Goal: Task Accomplishment & Management: Manage account settings

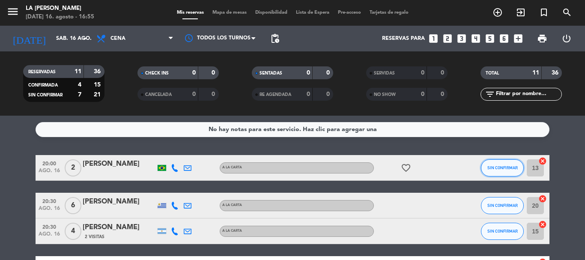
click at [504, 168] on span "SIN CONFIRMAR" at bounding box center [502, 167] width 30 height 5
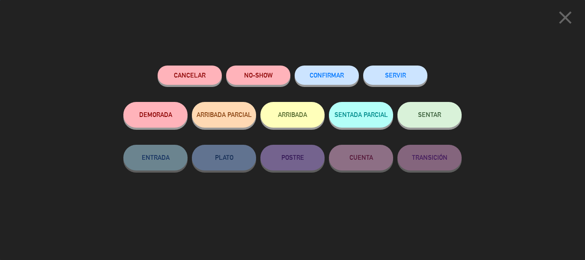
click at [321, 71] on button "CONFIRMAR" at bounding box center [326, 74] width 64 height 19
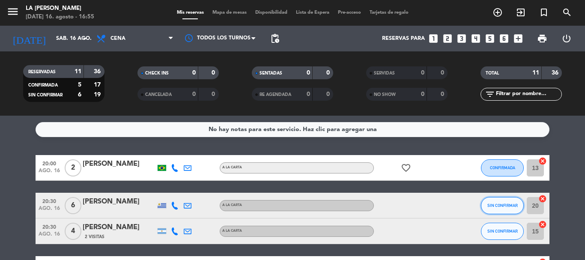
click at [490, 205] on span "SIN CONFIRMAR" at bounding box center [502, 205] width 30 height 5
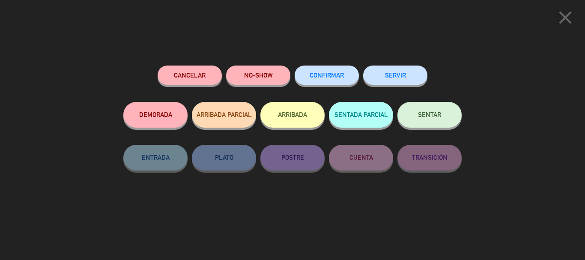
click at [330, 73] on span "CONFIRMAR" at bounding box center [326, 74] width 34 height 7
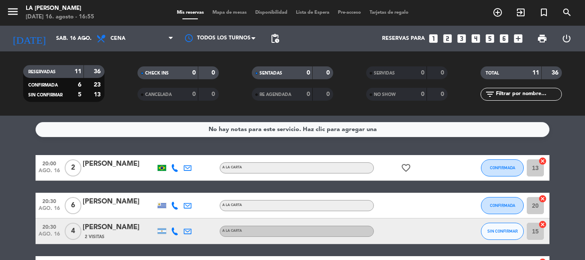
scroll to position [43, 0]
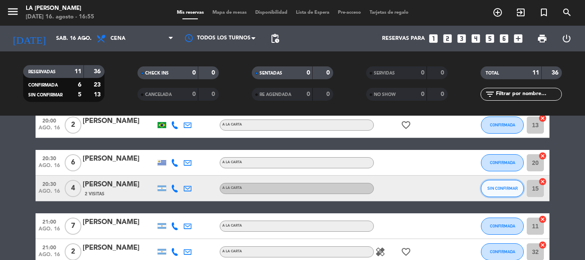
click at [505, 192] on button "SIN CONFIRMAR" at bounding box center [502, 188] width 43 height 17
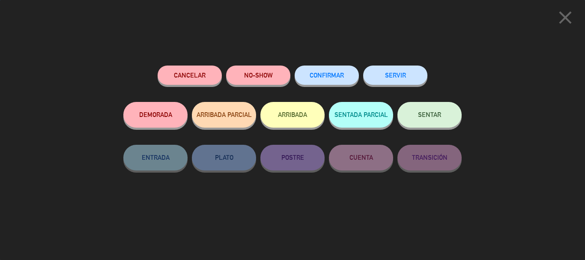
click at [312, 74] on span "CONFIRMAR" at bounding box center [326, 74] width 34 height 7
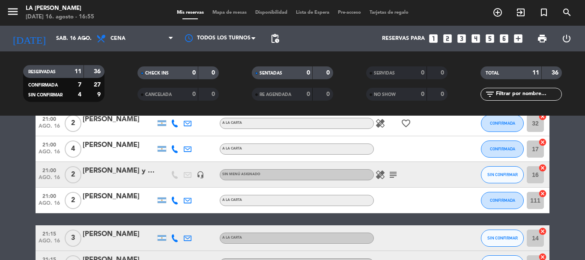
scroll to position [214, 0]
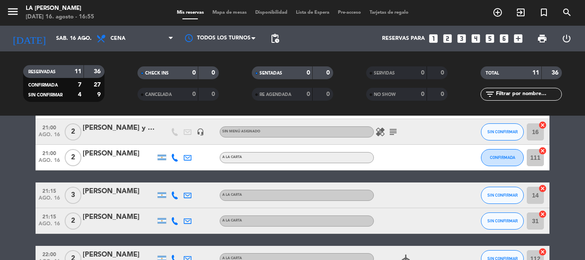
click at [390, 132] on icon "subject" at bounding box center [393, 132] width 10 height 10
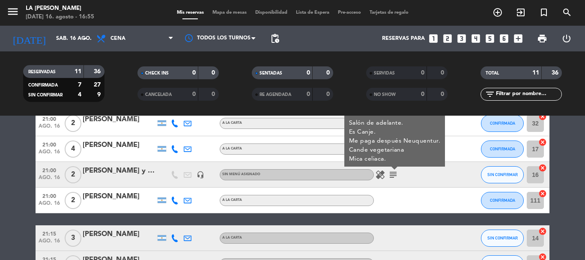
scroll to position [128, 0]
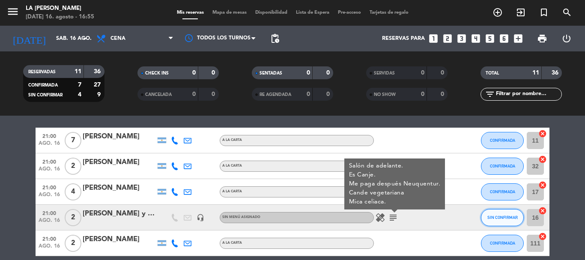
click at [487, 219] on span "SIN CONFIRMAR" at bounding box center [502, 217] width 30 height 5
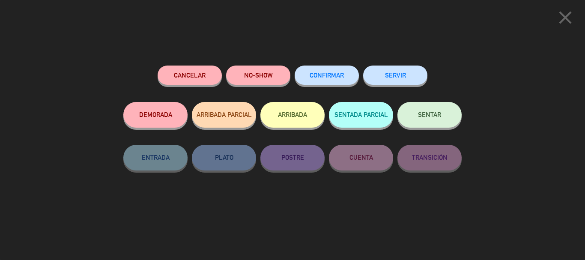
click at [304, 72] on button "CONFIRMAR" at bounding box center [326, 74] width 64 height 19
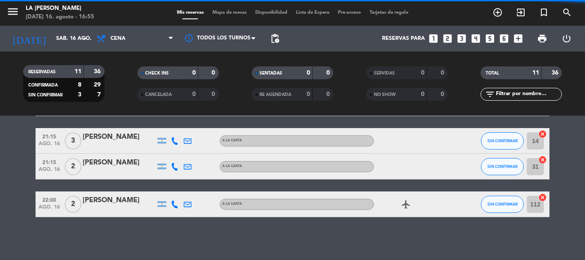
scroll to position [226, 0]
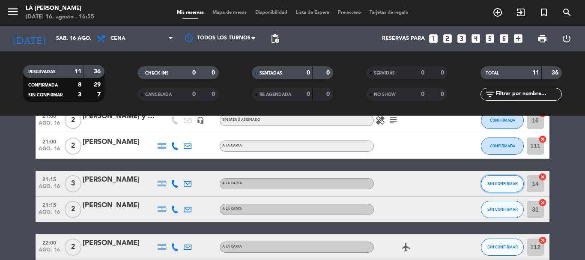
click at [497, 182] on span "SIN CONFIRMAR" at bounding box center [502, 183] width 30 height 5
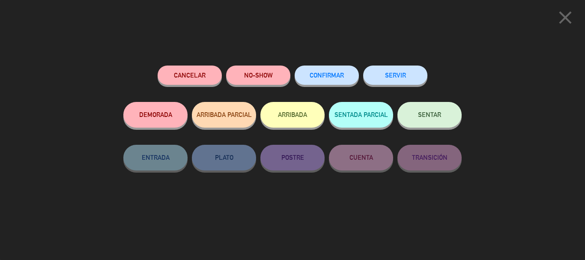
click at [333, 78] on span "CONFIRMAR" at bounding box center [326, 74] width 34 height 7
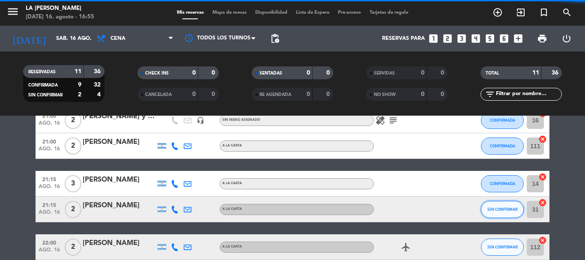
click at [499, 213] on button "SIN CONFIRMAR" at bounding box center [502, 209] width 43 height 17
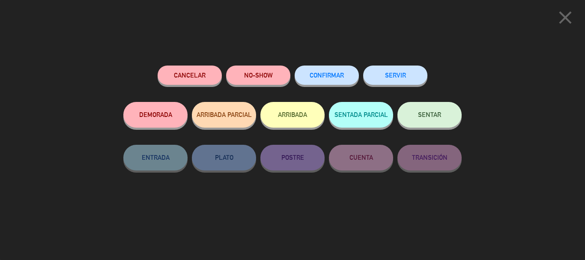
click at [322, 77] on span "CONFIRMAR" at bounding box center [326, 74] width 34 height 7
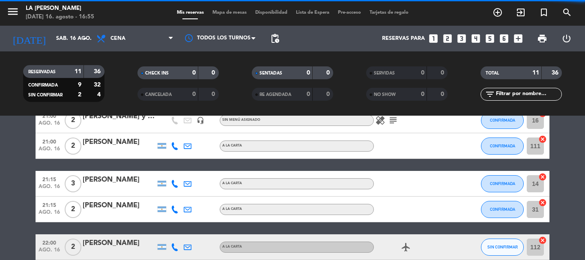
scroll to position [268, 0]
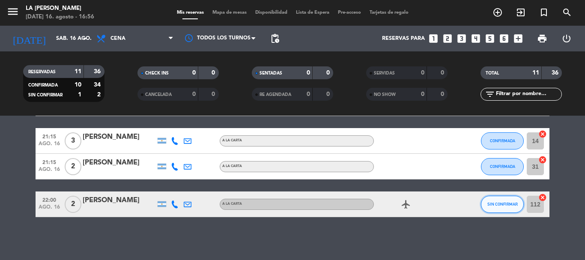
click at [502, 202] on span "SIN CONFIRMAR" at bounding box center [502, 204] width 30 height 5
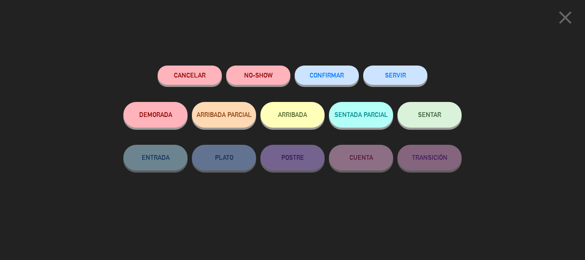
click at [315, 75] on span "CONFIRMAR" at bounding box center [326, 74] width 34 height 7
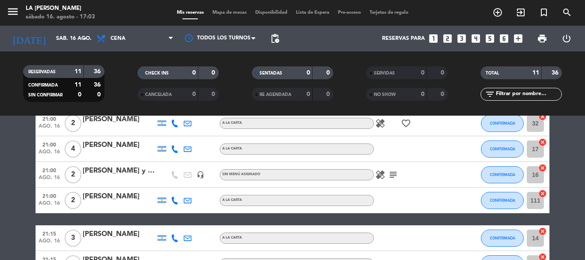
scroll to position [214, 0]
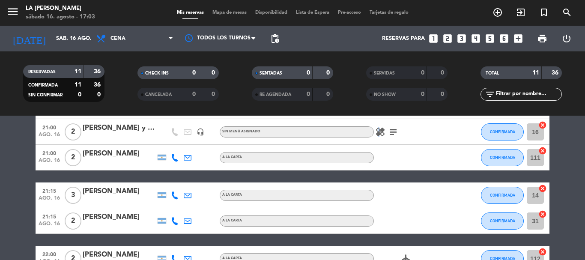
click at [378, 131] on icon "healing" at bounding box center [380, 132] width 10 height 10
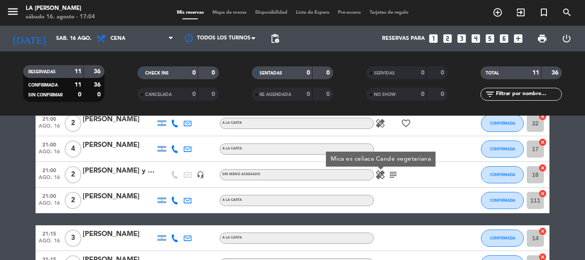
scroll to position [128, 0]
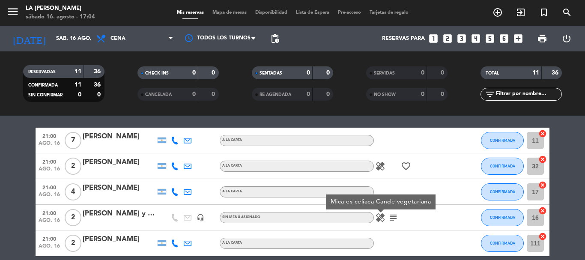
click at [397, 216] on icon "subject" at bounding box center [393, 217] width 10 height 10
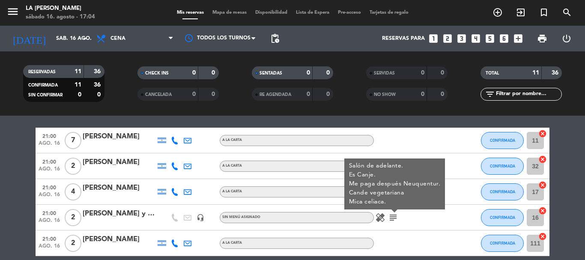
drag, startPoint x: 6, startPoint y: 177, endPoint x: 31, endPoint y: 218, distance: 47.8
click at [7, 177] on bookings-row "20:00 [DATE] 2 [PERSON_NAME] A LA CARTA favorite_border CONFIRMADA 13 cancel 20…" at bounding box center [292, 192] width 585 height 330
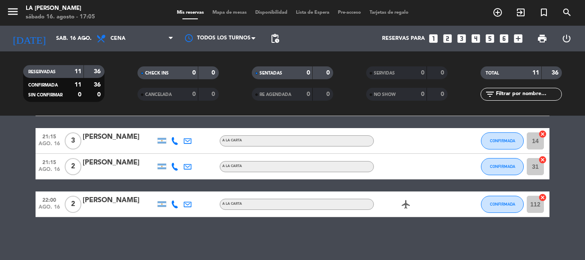
scroll to position [183, 0]
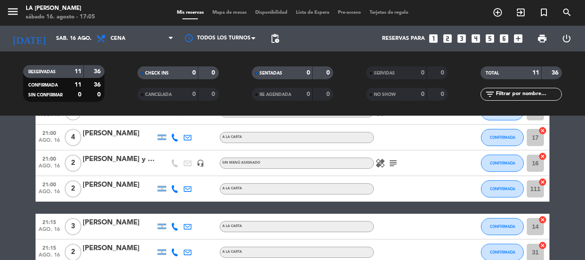
click at [391, 164] on icon "subject" at bounding box center [393, 163] width 10 height 10
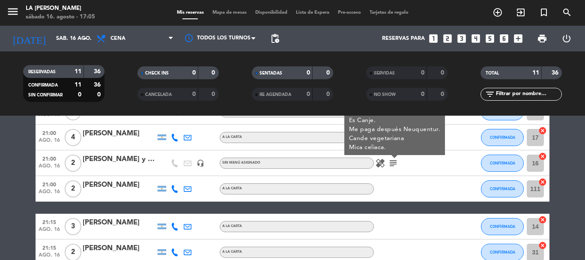
click at [441, 165] on div "healing subject Salón de adelante. Es Canje. Me paga después Neuquentur. Cande …" at bounding box center [412, 162] width 77 height 25
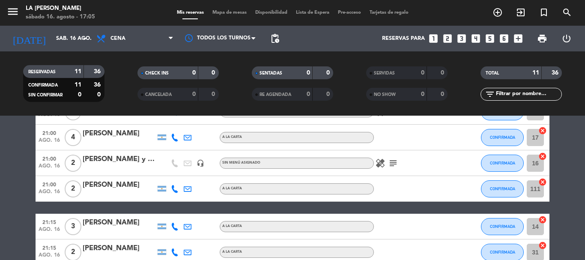
scroll to position [140, 0]
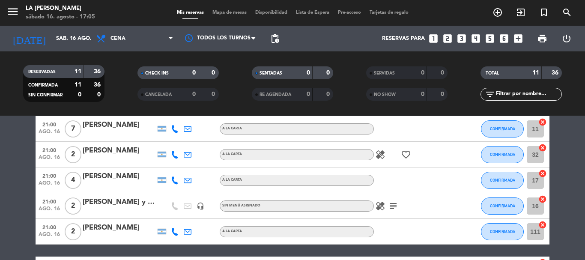
click at [407, 154] on icon "favorite_border" at bounding box center [406, 154] width 10 height 10
click at [386, 151] on span "healing" at bounding box center [380, 154] width 13 height 10
click at [381, 154] on icon "healing" at bounding box center [380, 154] width 10 height 10
click at [433, 157] on div "healing [MEDICAL_DATA] favorite_border" at bounding box center [412, 154] width 77 height 25
click at [389, 209] on icon "subject" at bounding box center [393, 206] width 10 height 10
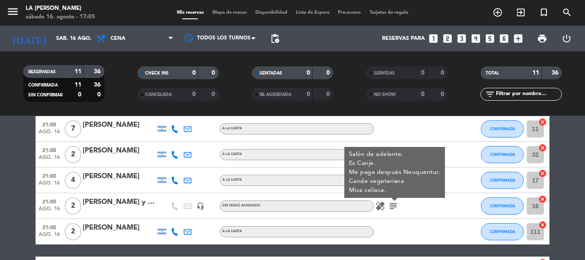
click at [465, 202] on div at bounding box center [462, 205] width 23 height 25
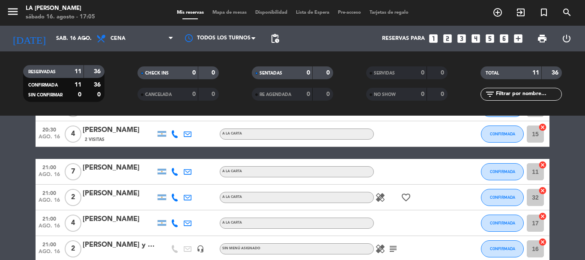
scroll to position [12, 0]
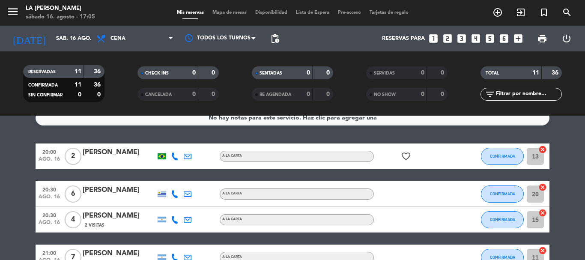
drag, startPoint x: 405, startPoint y: 162, endPoint x: 405, endPoint y: 157, distance: 5.6
click at [405, 161] on div "favorite_border" at bounding box center [412, 155] width 77 height 25
click at [405, 156] on icon "favorite_border" at bounding box center [406, 156] width 10 height 10
click at [434, 158] on div "favorite_border ANIVERSARIO" at bounding box center [412, 155] width 77 height 25
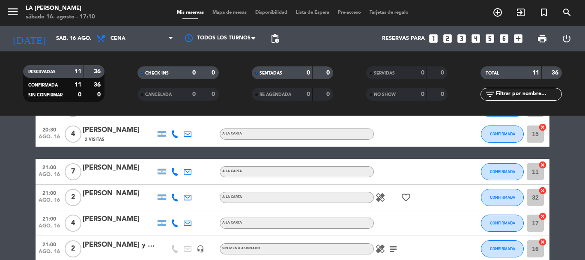
scroll to position [0, 0]
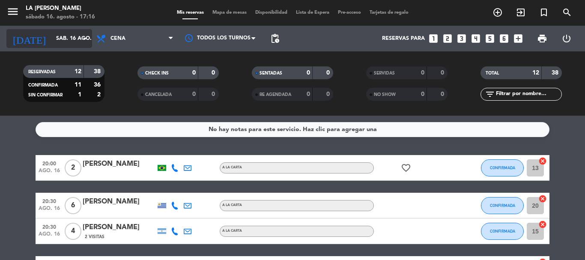
click at [62, 40] on input "sáb. 16 ago." at bounding box center [88, 38] width 72 height 15
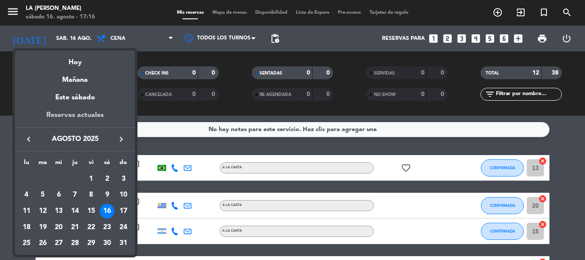
click at [71, 119] on div "Reservas actuales" at bounding box center [75, 119] width 120 height 18
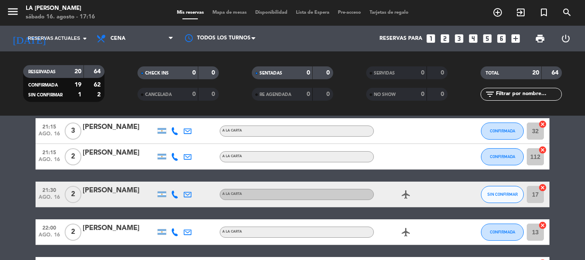
scroll to position [300, 0]
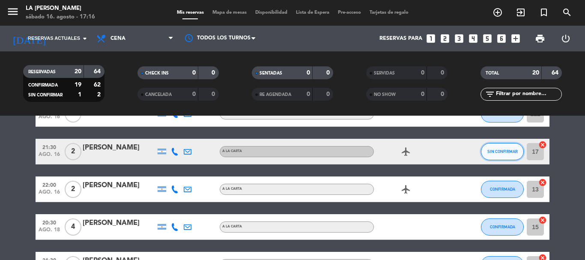
click at [511, 152] on span "SIN CONFIRMAR" at bounding box center [502, 151] width 30 height 5
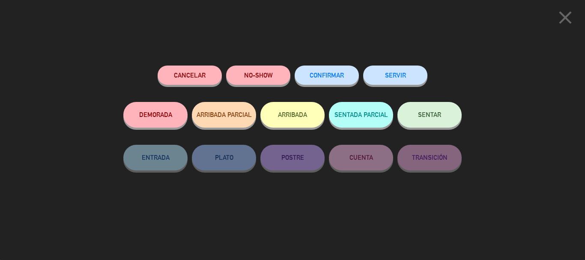
drag, startPoint x: 350, startPoint y: 83, endPoint x: 351, endPoint y: 92, distance: 9.1
click at [350, 84] on button "CONFIRMAR" at bounding box center [326, 74] width 64 height 19
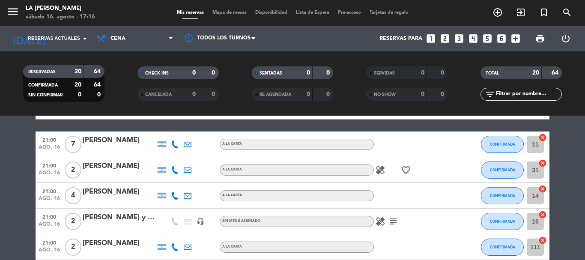
scroll to position [18, 0]
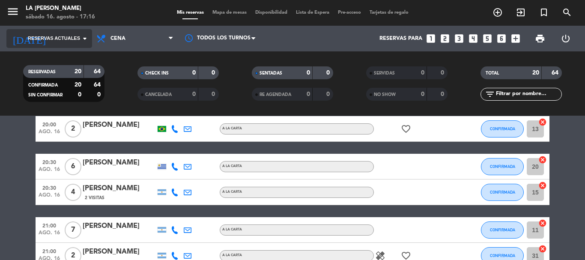
click at [71, 42] on span "Reservas actuales" at bounding box center [54, 39] width 52 height 8
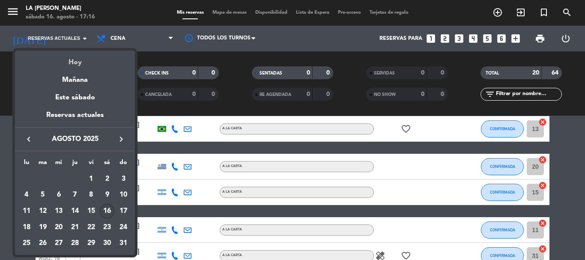
click at [79, 62] on div "Hoy" at bounding box center [75, 59] width 120 height 18
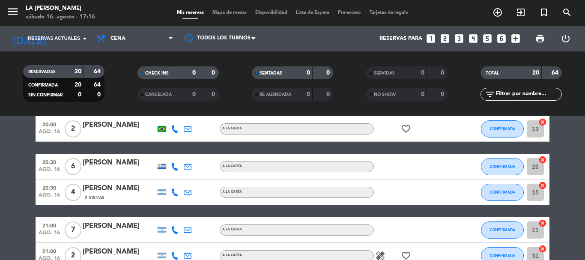
type input "sáb. 16 ago."
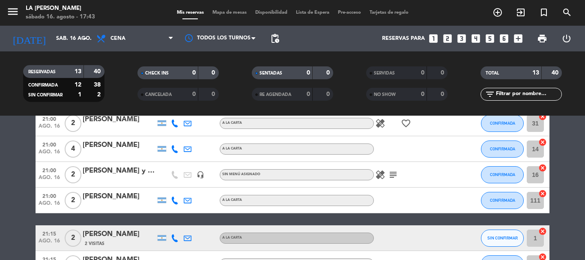
scroll to position [214, 0]
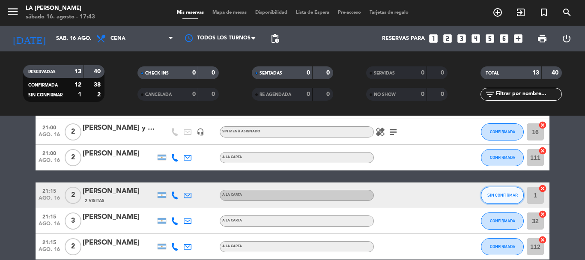
click at [506, 197] on button "SIN CONFIRMAR" at bounding box center [502, 195] width 43 height 17
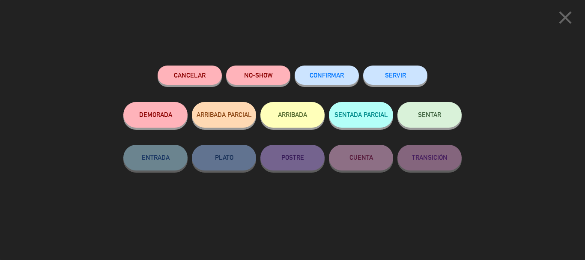
drag, startPoint x: 427, startPoint y: 115, endPoint x: 492, endPoint y: 71, distance: 78.0
click at [492, 71] on div "close Cancelar NO-SHOW CONFIRMAR SERVIR DEMORADA ARRIBADA PARCIAL ARRIBADA SENT…" at bounding box center [292, 130] width 585 height 260
click at [339, 77] on span "CONFIRMAR" at bounding box center [326, 74] width 34 height 7
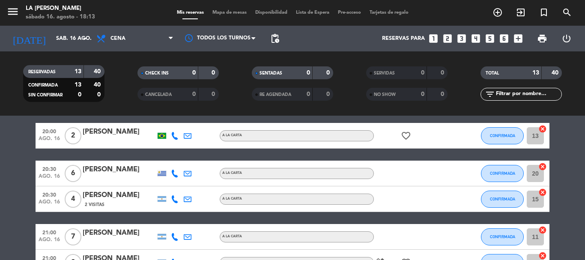
scroll to position [0, 0]
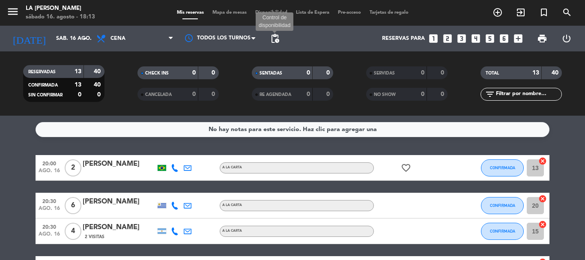
click at [276, 38] on span "pending_actions" at bounding box center [275, 38] width 10 height 10
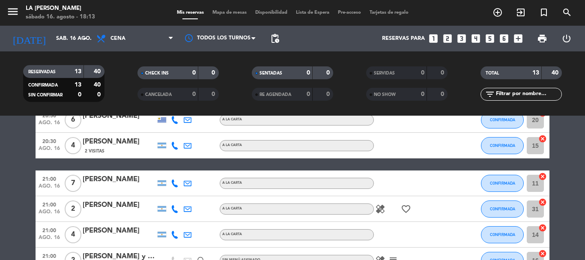
scroll to position [128, 0]
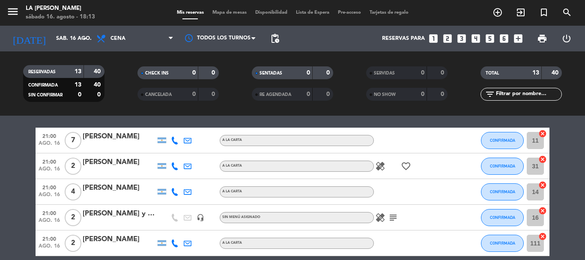
click at [384, 169] on icon "healing" at bounding box center [380, 166] width 10 height 10
click at [382, 213] on icon "healing" at bounding box center [380, 217] width 10 height 10
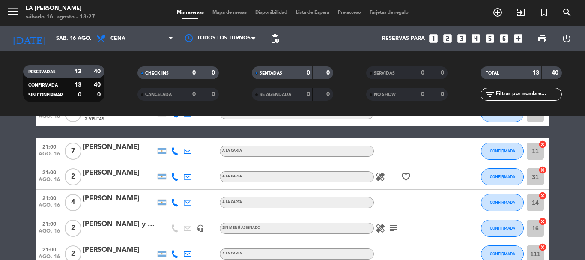
scroll to position [0, 0]
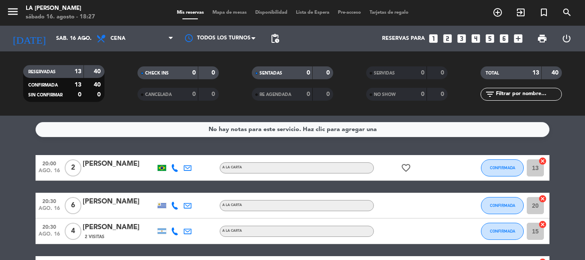
click at [543, 161] on icon "cancel" at bounding box center [542, 161] width 9 height 9
click at [541, 202] on icon "cancel" at bounding box center [542, 198] width 9 height 9
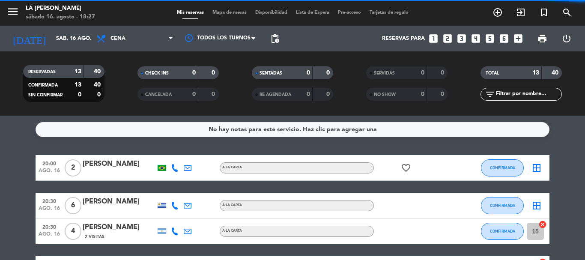
click at [544, 223] on icon "cancel" at bounding box center [542, 224] width 9 height 9
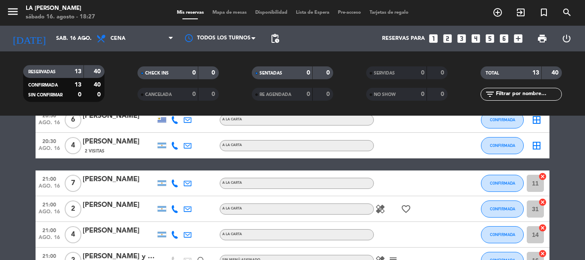
scroll to position [128, 0]
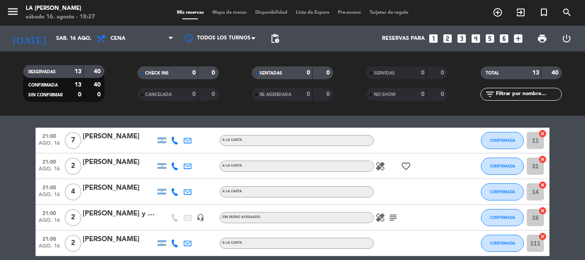
click at [539, 135] on icon "cancel" at bounding box center [542, 133] width 9 height 9
click at [540, 158] on icon "cancel" at bounding box center [542, 159] width 9 height 9
click at [544, 184] on icon "cancel" at bounding box center [542, 185] width 9 height 9
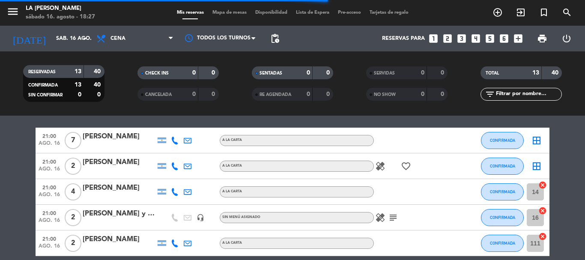
click at [542, 213] on icon "cancel" at bounding box center [542, 210] width 9 height 9
click at [544, 238] on icon "cancel" at bounding box center [542, 236] width 9 height 9
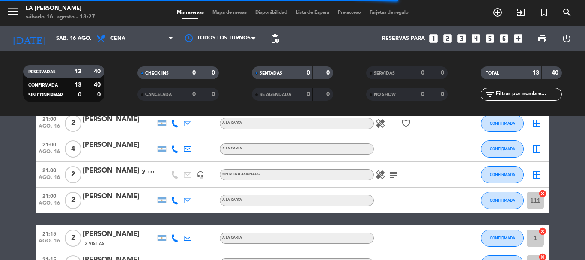
scroll to position [214, 0]
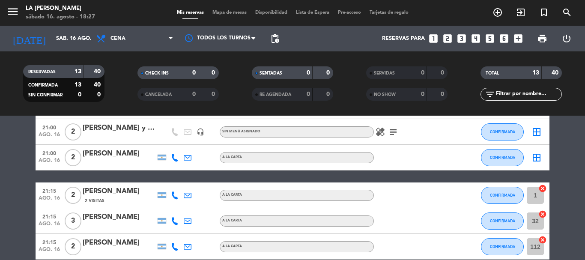
drag, startPoint x: 542, startPoint y: 188, endPoint x: 545, endPoint y: 212, distance: 23.7
click at [542, 190] on icon "cancel" at bounding box center [542, 188] width 9 height 9
click at [544, 214] on icon "cancel" at bounding box center [542, 214] width 9 height 9
click at [540, 241] on icon "cancel" at bounding box center [542, 239] width 9 height 9
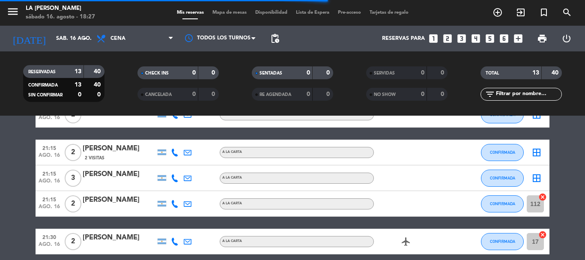
scroll to position [332, 0]
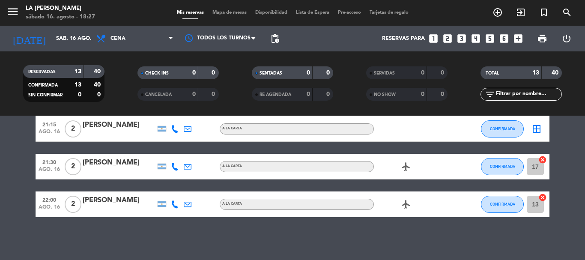
click at [542, 163] on icon "cancel" at bounding box center [542, 159] width 9 height 9
click at [544, 199] on icon "cancel" at bounding box center [542, 197] width 9 height 9
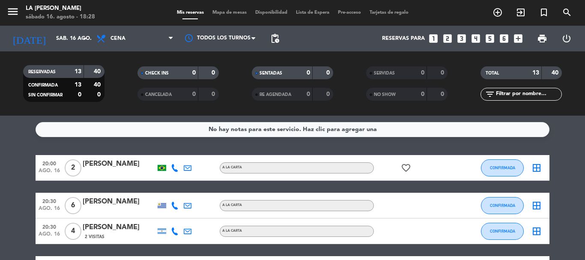
scroll to position [43, 0]
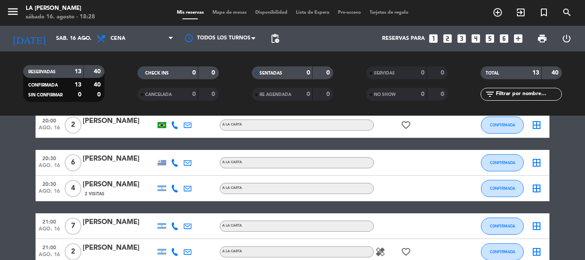
click at [534, 189] on icon "border_all" at bounding box center [536, 188] width 10 height 10
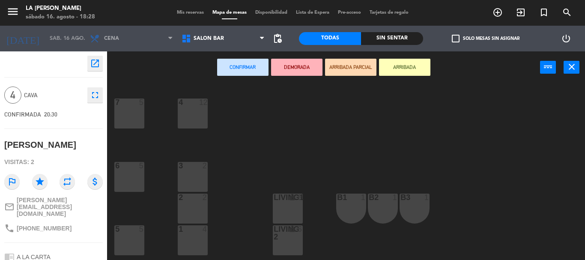
click at [126, 127] on div "7 5" at bounding box center [129, 113] width 30 height 30
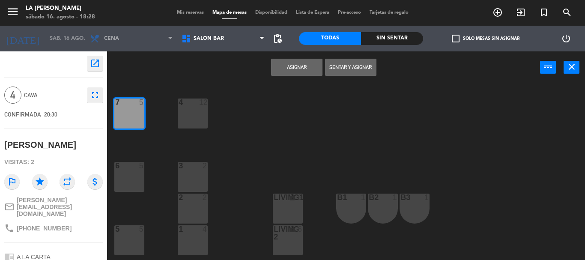
click at [293, 74] on button "Asignar" at bounding box center [296, 67] width 51 height 17
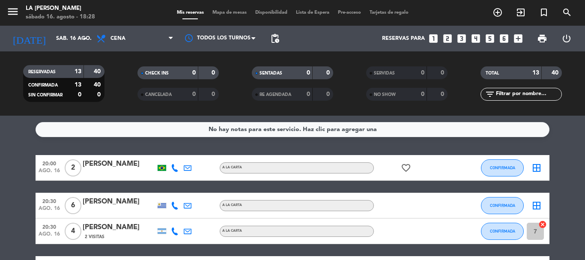
click at [538, 206] on icon "border_all" at bounding box center [536, 205] width 10 height 10
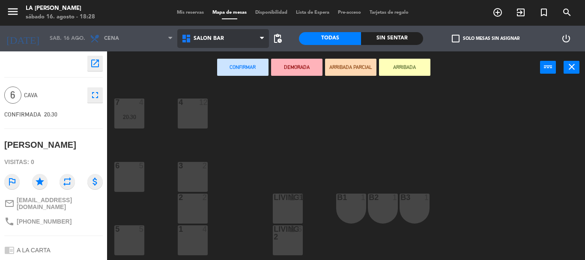
click at [243, 45] on span "SALON BAR" at bounding box center [223, 38] width 92 height 19
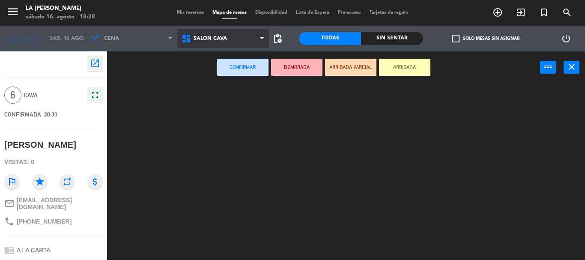
click at [246, 77] on ng-component "menu La [PERSON_NAME][DATE] 16. agosto - 18:28 Mis reservas Mapa de mesas Dispo…" at bounding box center [292, 130] width 585 height 260
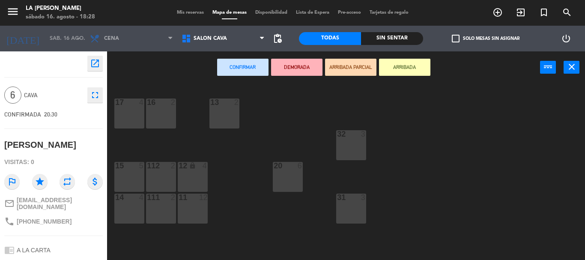
click at [282, 171] on div "20 6" at bounding box center [288, 177] width 30 height 30
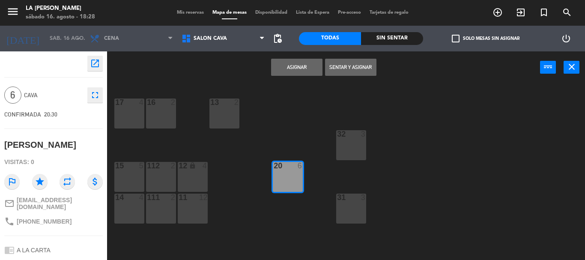
click at [278, 66] on button "Asignar" at bounding box center [296, 67] width 51 height 17
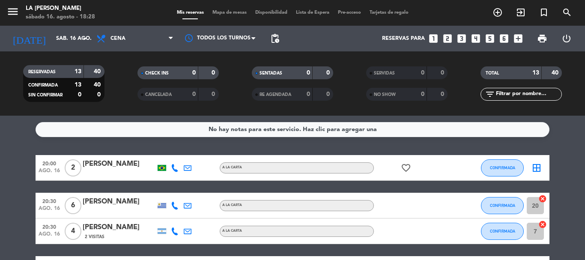
click at [536, 167] on icon "border_all" at bounding box center [536, 168] width 10 height 10
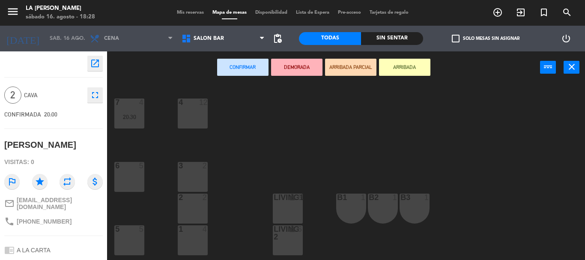
click at [203, 176] on div "3 2" at bounding box center [193, 177] width 30 height 30
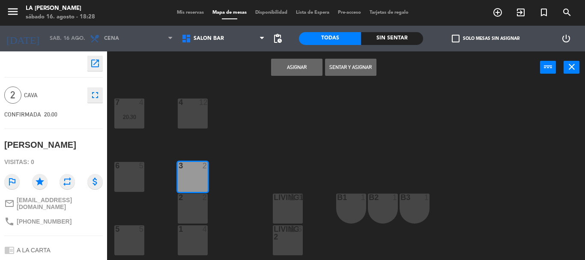
click at [315, 71] on button "Asignar" at bounding box center [296, 67] width 51 height 17
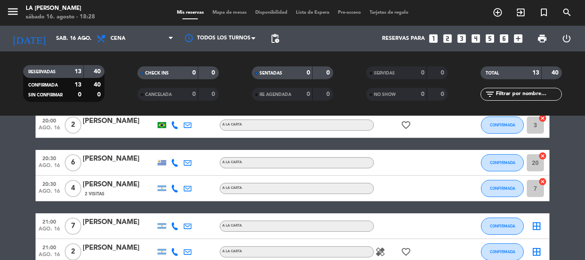
scroll to position [86, 0]
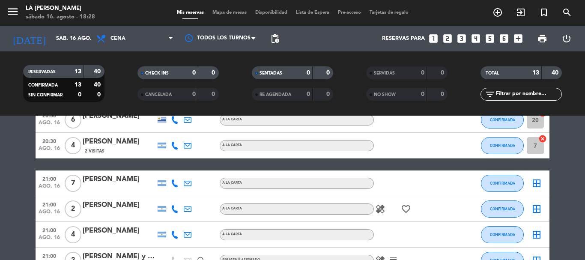
click at [536, 184] on icon "border_all" at bounding box center [536, 183] width 10 height 10
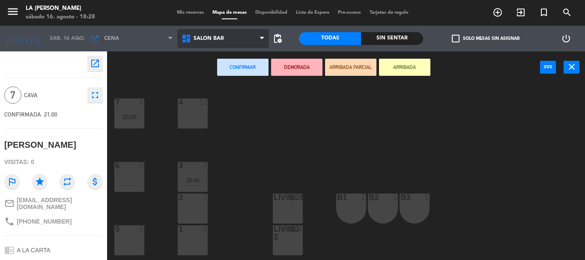
drag, startPoint x: 220, startPoint y: 36, endPoint x: 212, endPoint y: 45, distance: 12.4
click at [219, 36] on span "SALON BAR" at bounding box center [208, 39] width 30 height 6
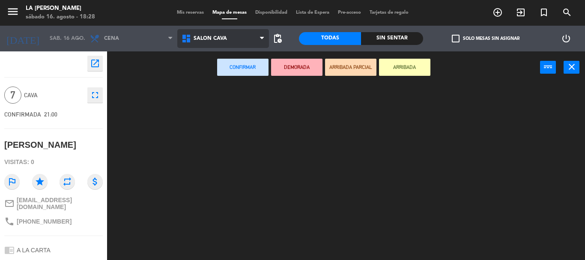
click at [217, 79] on ng-component "menu La [PERSON_NAME][DATE] 16. agosto - 18:28 Mis reservas Mapa de mesas Dispo…" at bounding box center [292, 130] width 585 height 260
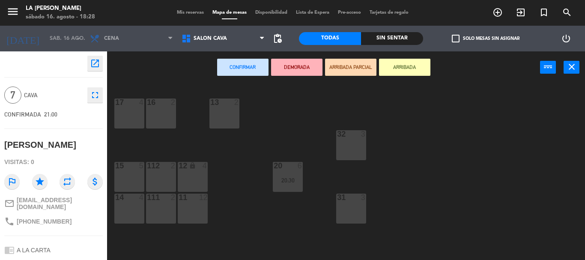
click at [128, 112] on div "17 4" at bounding box center [129, 113] width 30 height 30
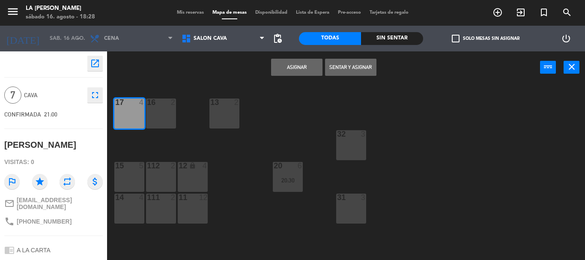
click at [299, 64] on button "Asignar" at bounding box center [296, 67] width 51 height 17
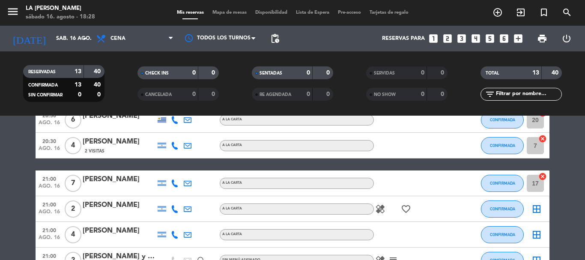
scroll to position [128, 0]
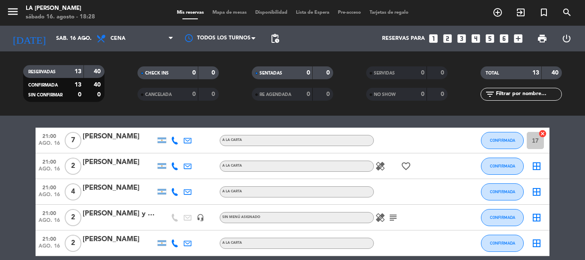
click at [537, 190] on icon "border_all" at bounding box center [536, 192] width 10 height 10
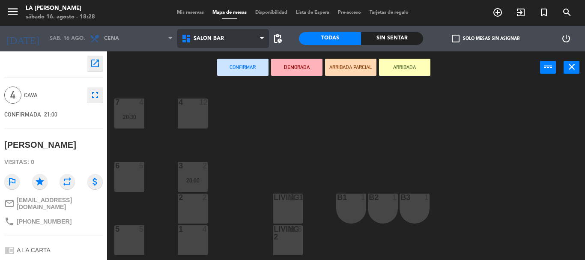
click at [214, 43] on span "SALON BAR" at bounding box center [223, 38] width 92 height 19
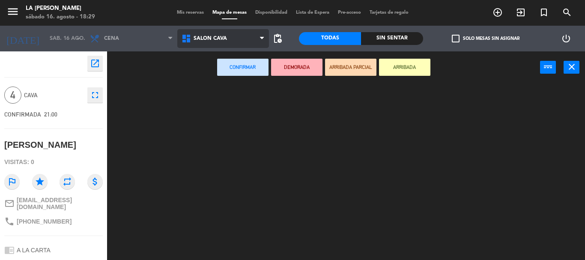
click at [223, 77] on ng-component "menu La [PERSON_NAME][DATE] 16. agosto - 18:29 Mis reservas Mapa de mesas Dispo…" at bounding box center [292, 130] width 585 height 260
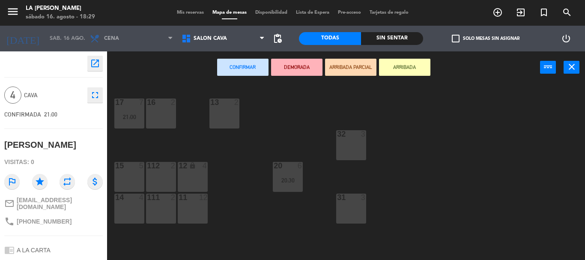
click at [134, 208] on div "14 4" at bounding box center [129, 208] width 30 height 30
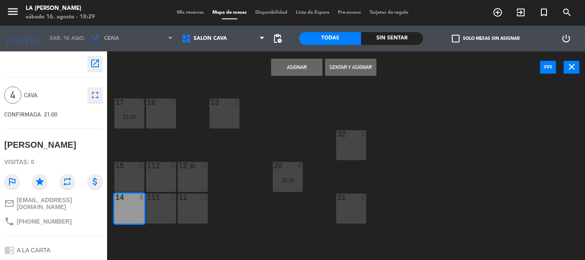
click at [283, 70] on button "Asignar" at bounding box center [296, 67] width 51 height 17
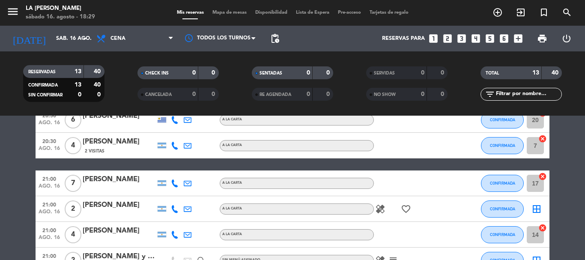
scroll to position [128, 0]
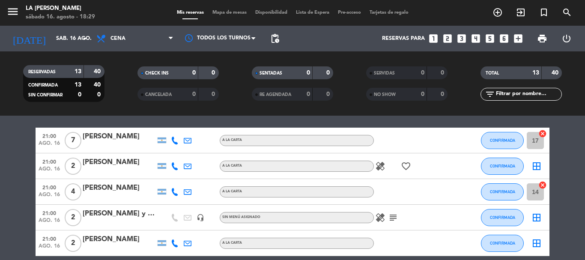
click at [538, 169] on icon "border_all" at bounding box center [536, 166] width 10 height 10
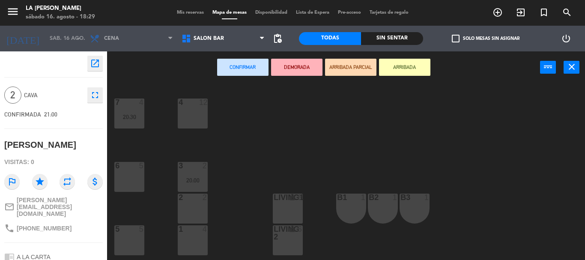
click at [201, 202] on div "2 2" at bounding box center [193, 197] width 30 height 9
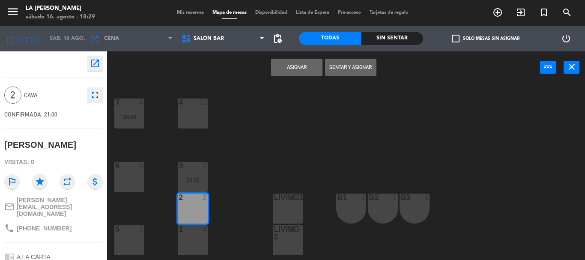
click at [306, 69] on button "Asignar" at bounding box center [296, 67] width 51 height 17
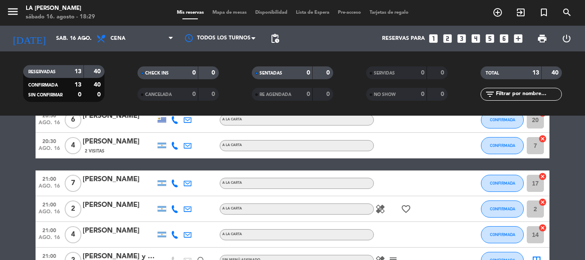
scroll to position [171, 0]
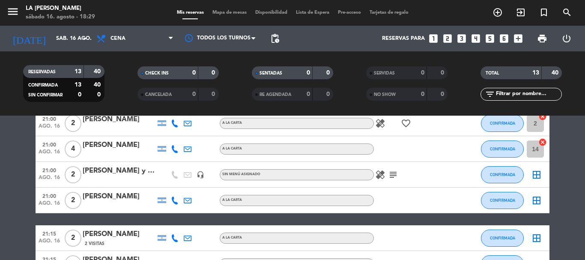
click at [538, 173] on icon "border_all" at bounding box center [536, 174] width 10 height 10
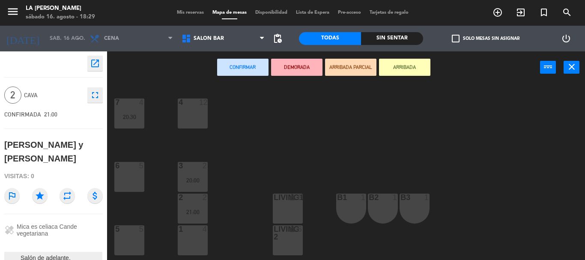
click at [130, 168] on div at bounding box center [129, 166] width 14 height 8
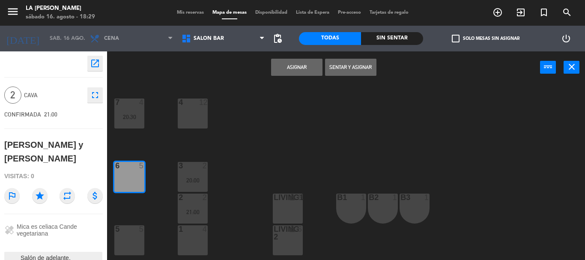
click at [277, 68] on button "Asignar" at bounding box center [296, 67] width 51 height 17
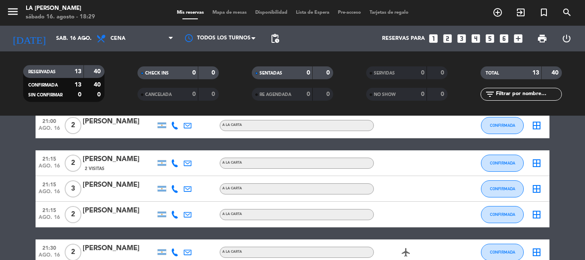
scroll to position [203, 0]
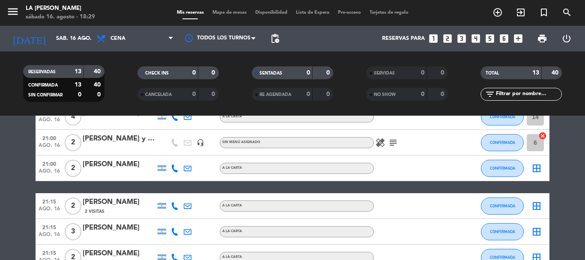
click at [538, 166] on icon "border_all" at bounding box center [536, 168] width 10 height 10
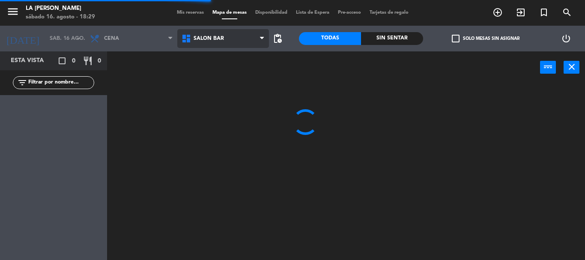
click at [242, 40] on span "SALON BAR" at bounding box center [223, 38] width 92 height 19
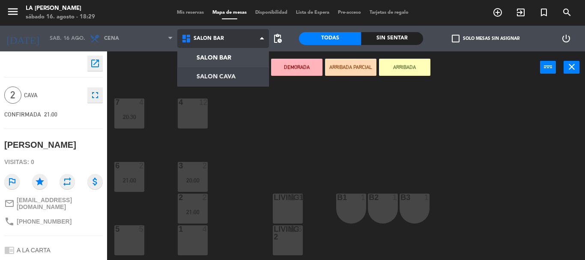
click at [223, 74] on ng-component "menu La [PERSON_NAME][DATE] 16. agosto - 18:29 Mis reservas Mapa de mesas Dispo…" at bounding box center [292, 130] width 585 height 260
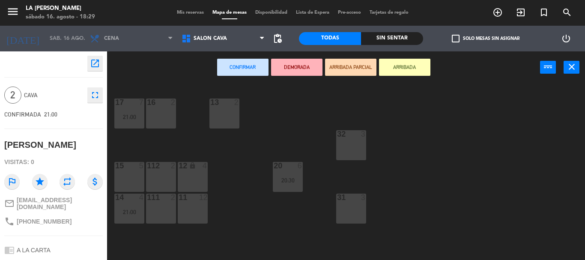
click at [128, 183] on div "15 5" at bounding box center [129, 177] width 30 height 30
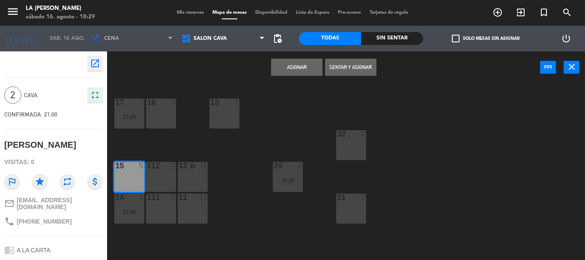
click at [303, 66] on button "Asignar" at bounding box center [296, 67] width 51 height 17
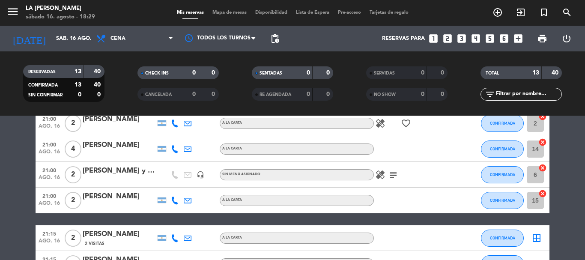
scroll to position [214, 0]
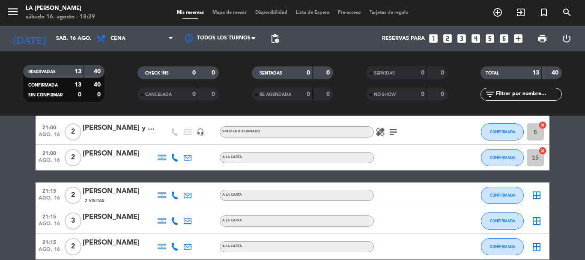
click at [537, 193] on icon "border_all" at bounding box center [536, 195] width 10 height 10
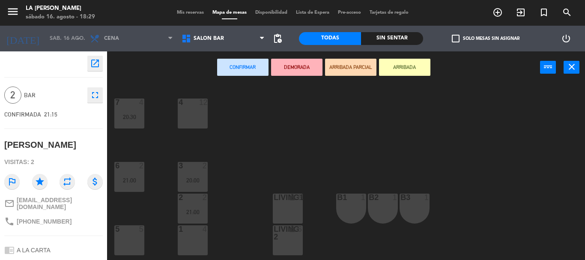
click at [189, 113] on div "4 12" at bounding box center [193, 113] width 30 height 30
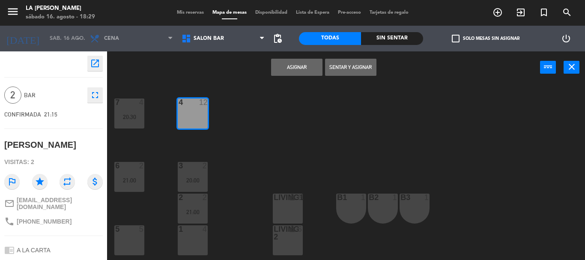
click at [300, 71] on button "Asignar" at bounding box center [296, 67] width 51 height 17
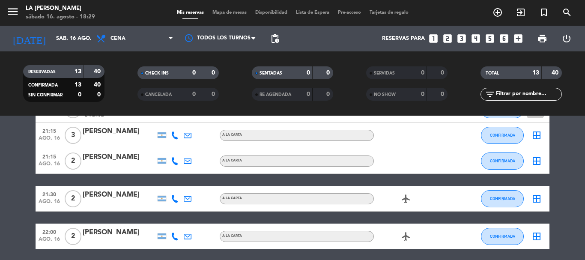
scroll to position [257, 0]
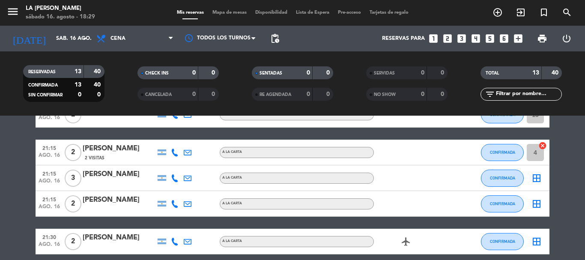
click at [535, 175] on icon "border_all" at bounding box center [536, 178] width 10 height 10
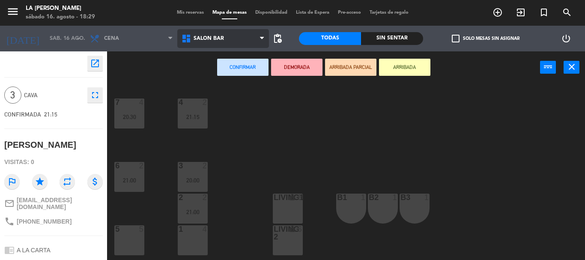
click at [236, 33] on span "SALON BAR" at bounding box center [223, 38] width 92 height 19
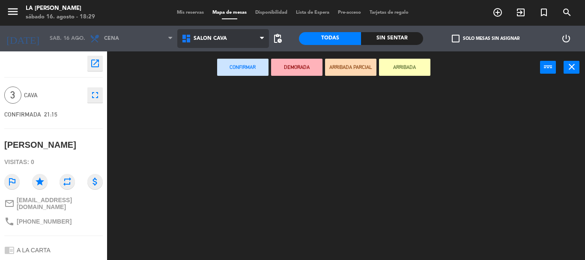
click at [238, 75] on ng-component "menu La [PERSON_NAME][DATE] 16. agosto - 18:29 Mis reservas Mapa de mesas Dispo…" at bounding box center [292, 130] width 585 height 260
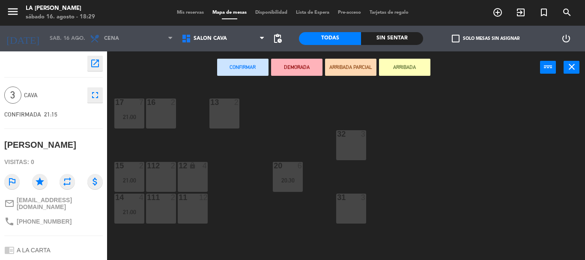
click at [199, 209] on div "11 12" at bounding box center [193, 208] width 30 height 30
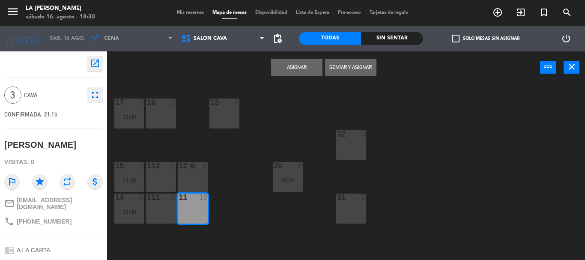
click at [310, 68] on button "Asignar" at bounding box center [296, 67] width 51 height 17
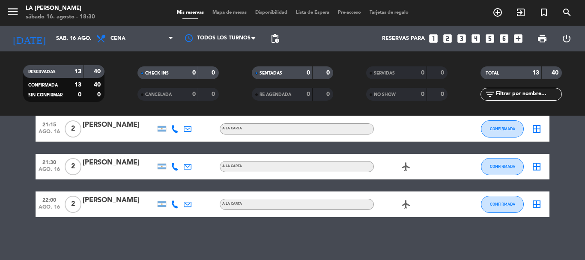
scroll to position [289, 0]
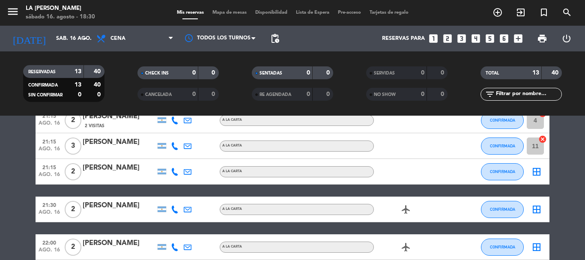
click at [535, 171] on icon "border_all" at bounding box center [536, 171] width 10 height 10
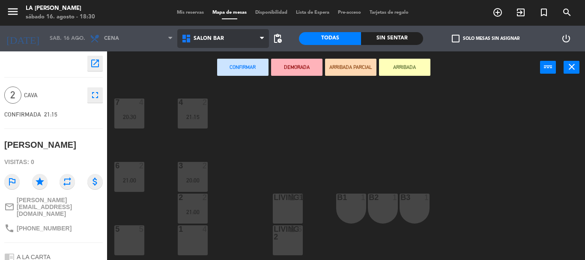
click at [241, 43] on span "SALON BAR" at bounding box center [223, 38] width 92 height 19
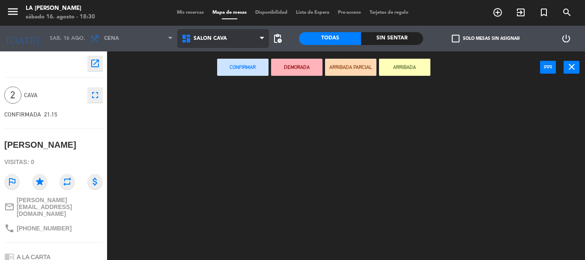
click at [224, 69] on ng-component "menu La [PERSON_NAME][DATE] 16. agosto - 18:30 Mis reservas Mapa de mesas Dispo…" at bounding box center [292, 130] width 585 height 260
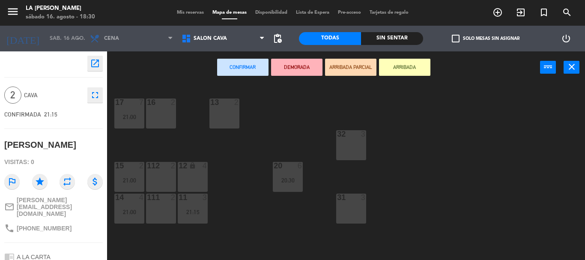
click at [234, 118] on div "13 2" at bounding box center [224, 113] width 30 height 30
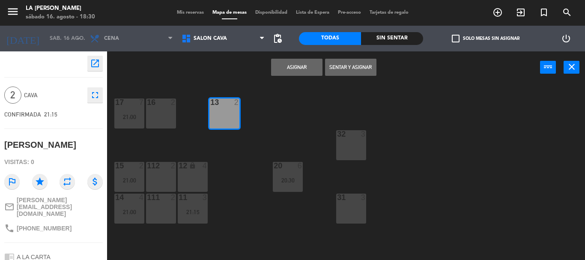
click at [303, 70] on button "Asignar" at bounding box center [296, 67] width 51 height 17
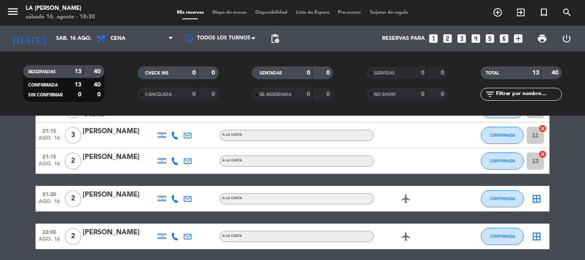
scroll to position [332, 0]
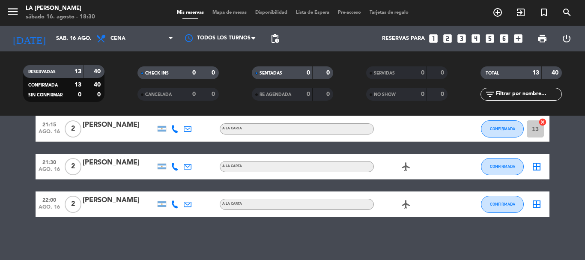
click at [540, 168] on icon "border_all" at bounding box center [536, 166] width 10 height 10
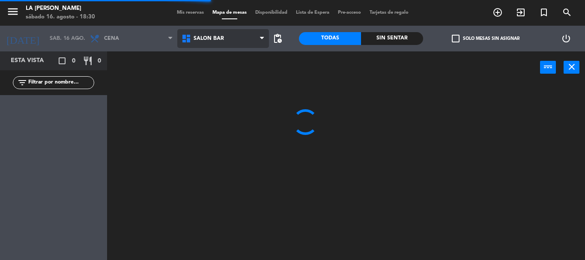
click at [227, 38] on span "SALON BAR" at bounding box center [223, 38] width 92 height 19
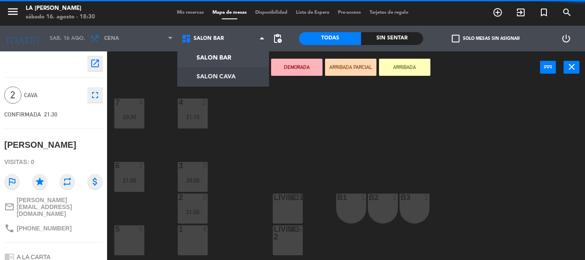
click at [270, 111] on div "7 4 20:30 4 2 21:15 6 2 21:00 3 2 20:00 lIVING1 lock 6 B1 1 B2 1 B3 1 2 2 21:00…" at bounding box center [349, 171] width 472 height 176
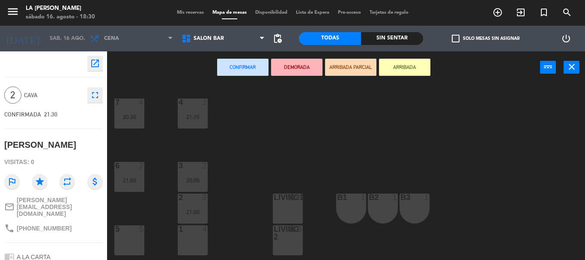
click at [195, 238] on div "1 4" at bounding box center [193, 240] width 30 height 30
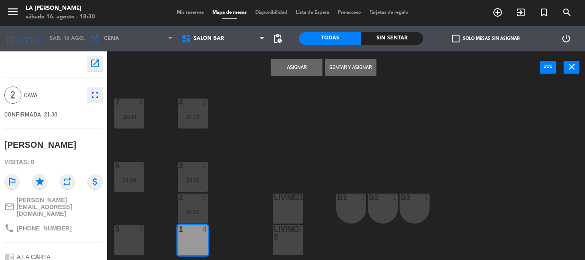
click at [290, 70] on button "Asignar" at bounding box center [296, 67] width 51 height 17
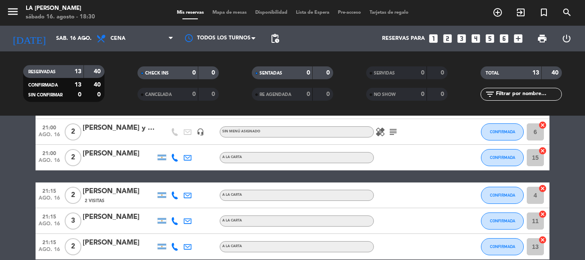
scroll to position [332, 0]
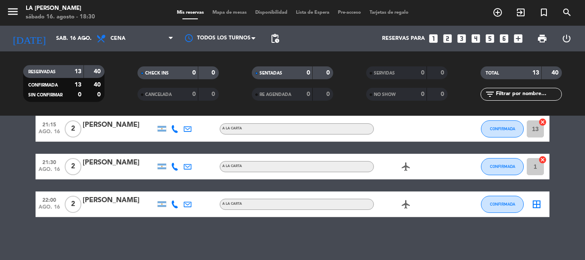
click at [539, 205] on icon "border_all" at bounding box center [536, 204] width 10 height 10
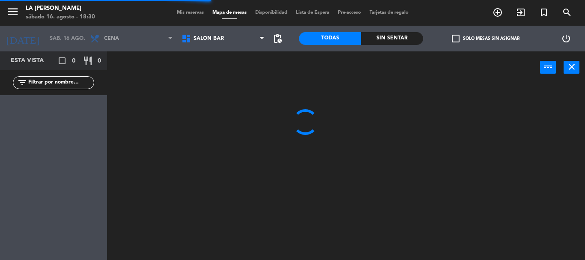
click at [231, 40] on span "SALON BAR" at bounding box center [223, 38] width 92 height 19
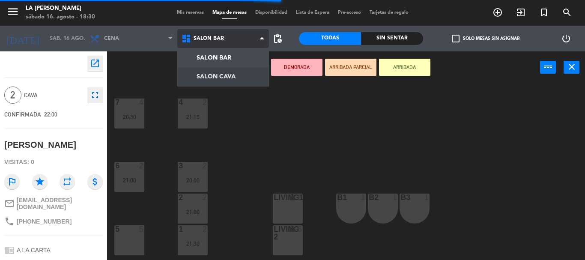
click at [231, 74] on ng-component "menu La [PERSON_NAME][DATE] 16. agosto - 18:30 Mis reservas Mapa de mesas Dispo…" at bounding box center [292, 130] width 585 height 260
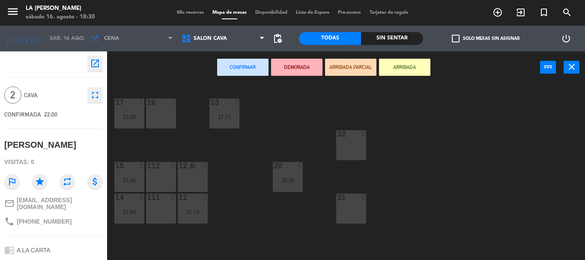
click at [191, 178] on div "12 lock 4" at bounding box center [193, 177] width 30 height 30
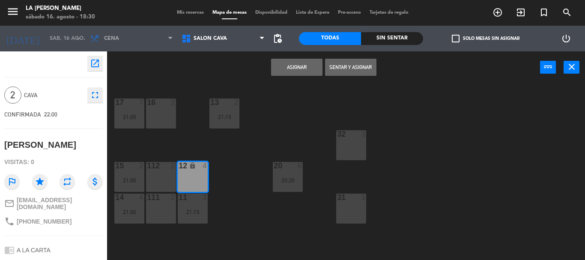
click at [312, 74] on button "Asignar" at bounding box center [296, 67] width 51 height 17
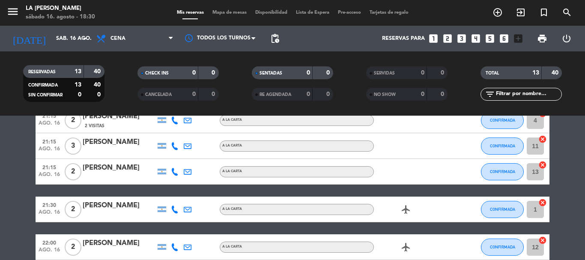
scroll to position [332, 0]
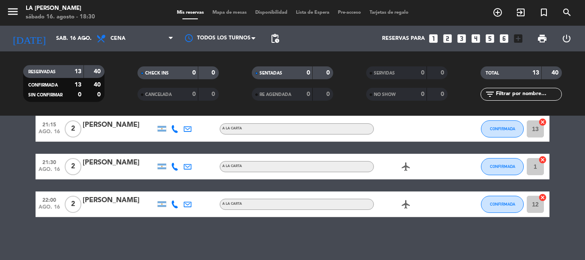
click at [545, 199] on icon "cancel" at bounding box center [542, 197] width 9 height 9
click at [538, 208] on icon "border_all" at bounding box center [536, 204] width 10 height 10
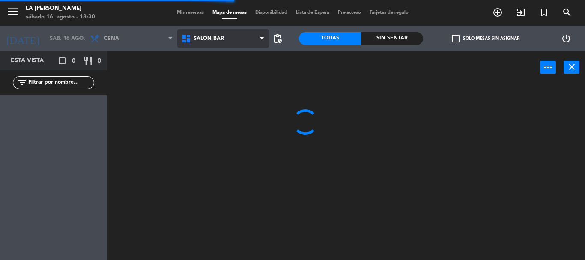
click at [203, 47] on span "SALON BAR" at bounding box center [223, 38] width 92 height 19
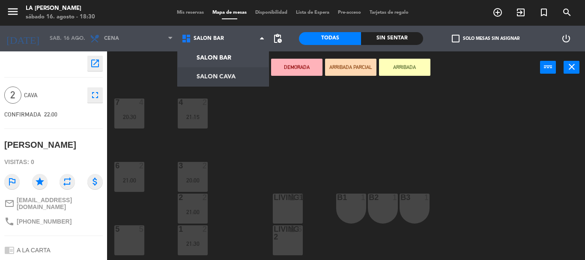
click at [312, 105] on div "7 4 20:30 4 2 21:15 6 2 21:00 3 2 20:00 lIVING1 lock 6 B1 1 B2 1 B3 1 2 2 21:00…" at bounding box center [349, 171] width 472 height 176
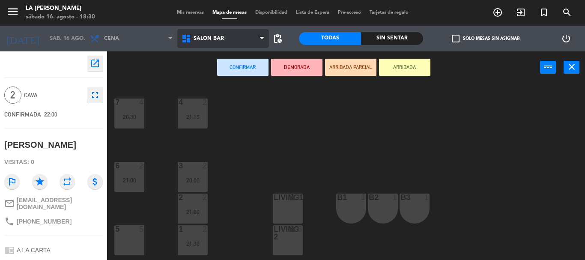
click at [246, 38] on span "SALON BAR" at bounding box center [223, 38] width 92 height 19
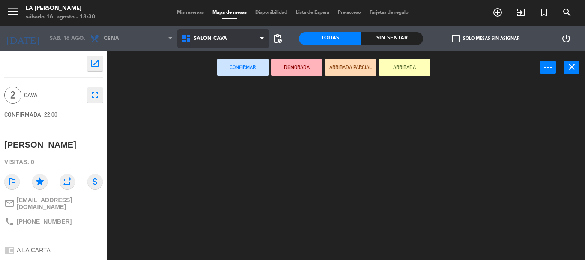
click at [251, 82] on ng-component "menu La [PERSON_NAME][DATE] 16. agosto - 18:30 Mis reservas Mapa de mesas Dispo…" at bounding box center [292, 130] width 585 height 260
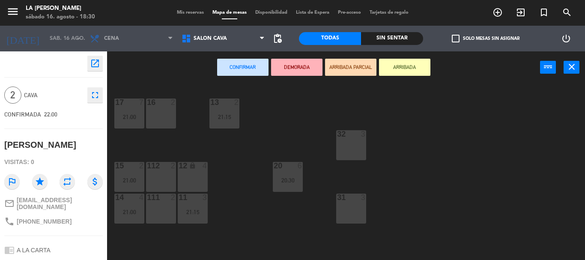
click at [194, 172] on div "12 lock 4" at bounding box center [193, 177] width 30 height 30
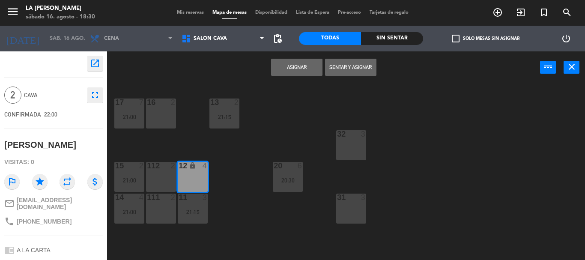
click at [293, 67] on button "Asignar" at bounding box center [296, 67] width 51 height 17
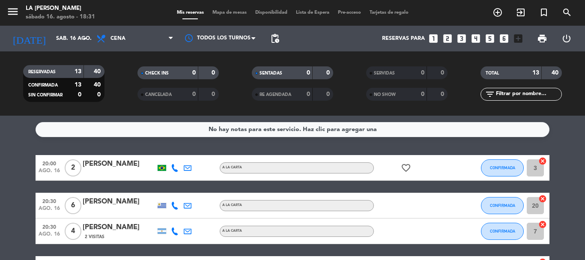
click at [413, 149] on div "No hay notas para este servicio. Haz clic para agregar una 20:00 [DATE] 2 [PERS…" at bounding box center [292, 188] width 585 height 144
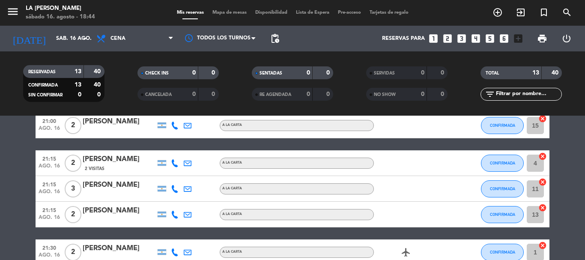
scroll to position [332, 0]
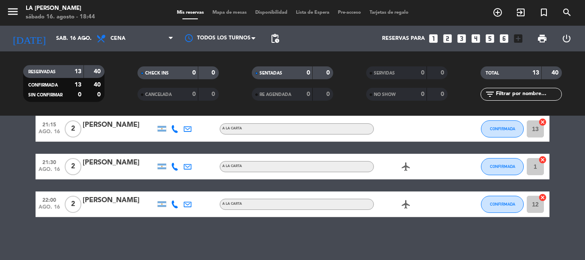
click at [543, 198] on icon "cancel" at bounding box center [542, 197] width 9 height 9
click at [536, 206] on icon "border_all" at bounding box center [536, 204] width 10 height 10
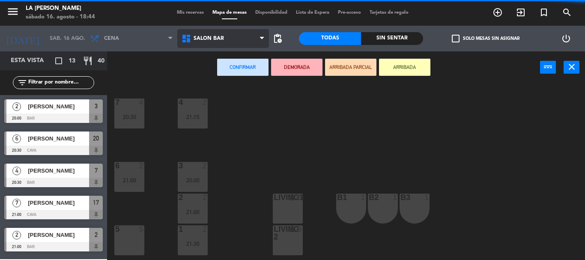
click at [215, 38] on span "SALON BAR" at bounding box center [208, 39] width 30 height 6
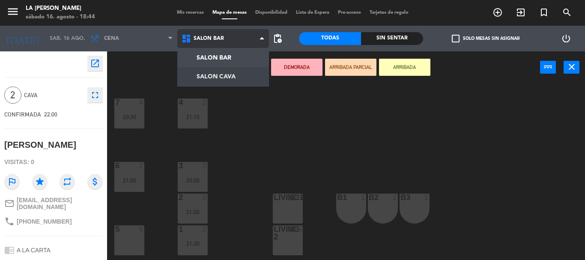
click at [231, 76] on ng-component "menu La [PERSON_NAME][DATE] 16. agosto - 18:44 Mis reservas Mapa de mesas Dispo…" at bounding box center [292, 130] width 585 height 260
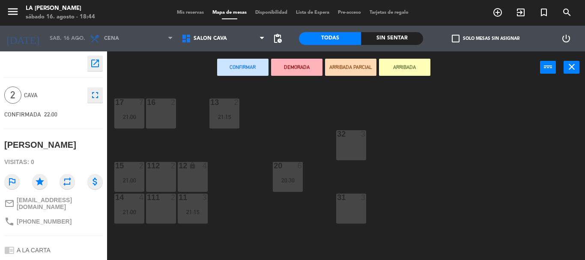
click at [192, 179] on div "12 lock 4" at bounding box center [193, 177] width 30 height 30
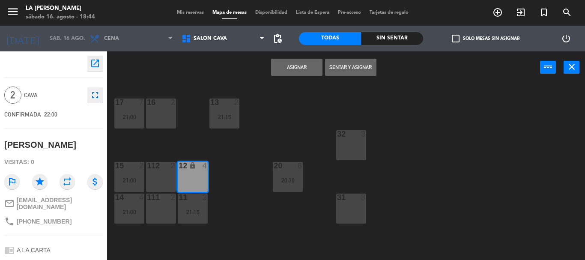
click at [297, 64] on button "Asignar" at bounding box center [296, 67] width 51 height 17
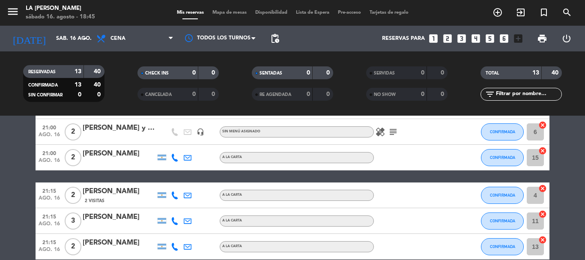
scroll to position [332, 0]
